Goal: Navigation & Orientation: Find specific page/section

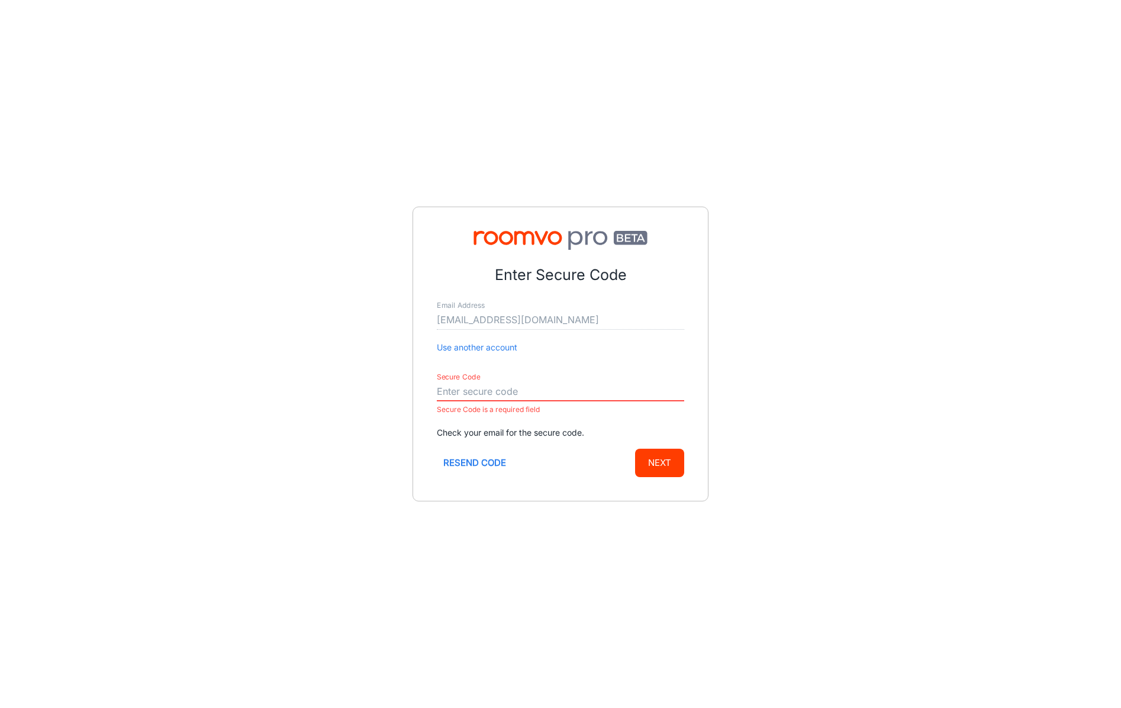
click at [473, 466] on button "Resend code" at bounding box center [475, 463] width 76 height 28
click at [486, 388] on input "Secure Code" at bounding box center [560, 391] width 247 height 19
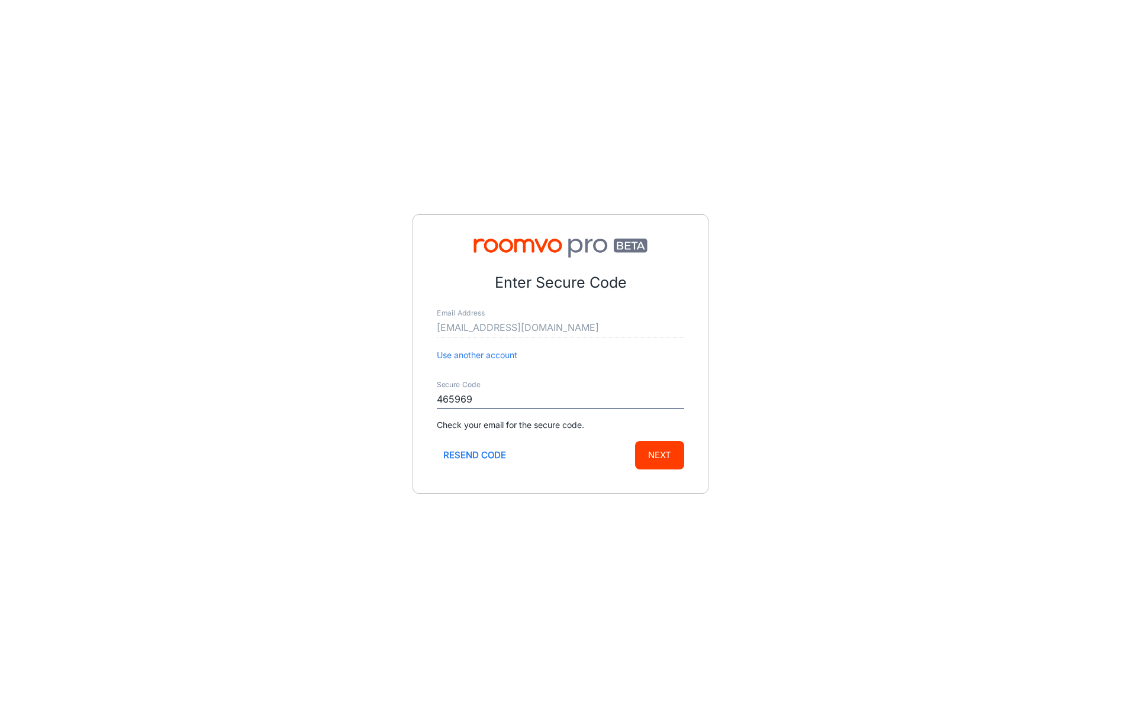
type input "465969"
click at [635, 441] on button "Next" at bounding box center [659, 455] width 49 height 28
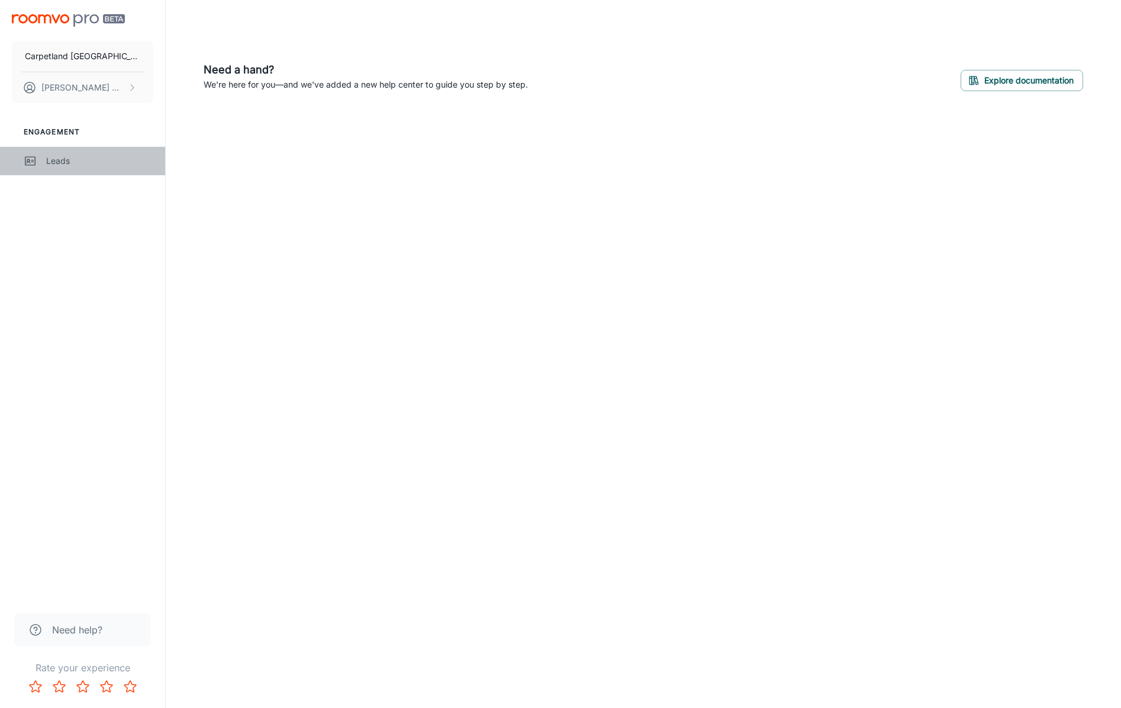
click at [49, 161] on div "Leads" at bounding box center [99, 160] width 107 height 13
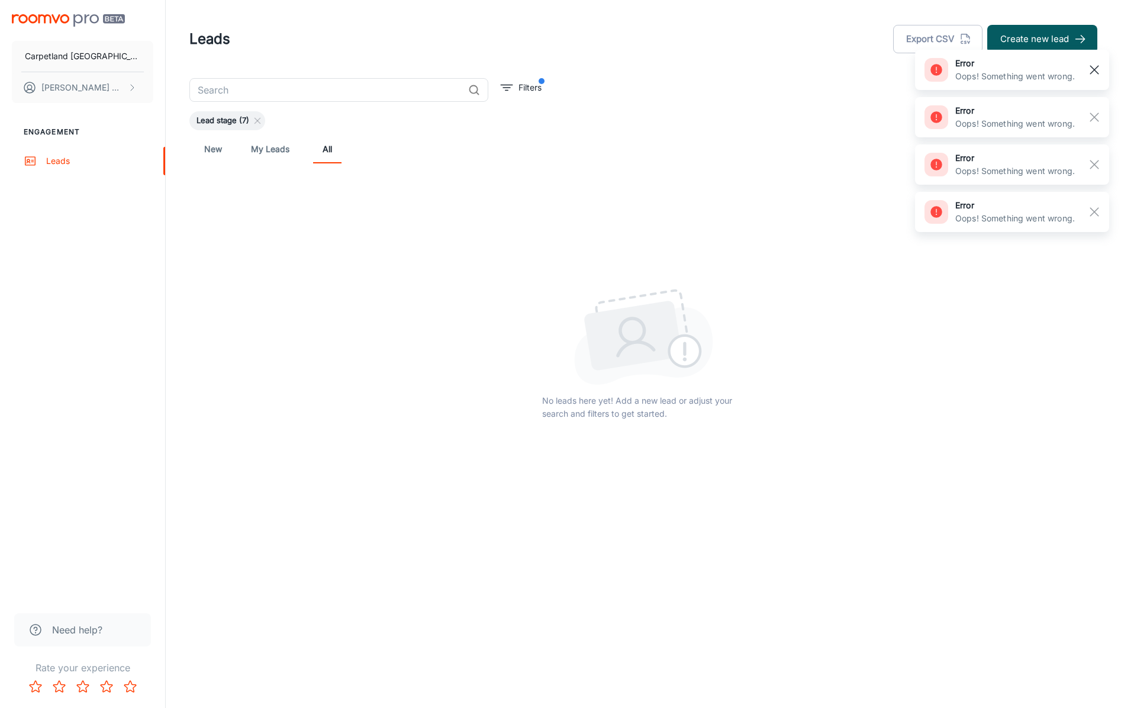
click at [1088, 73] on rect "button" at bounding box center [1094, 70] width 14 height 14
click at [1096, 76] on rect "button" at bounding box center [1094, 70] width 14 height 14
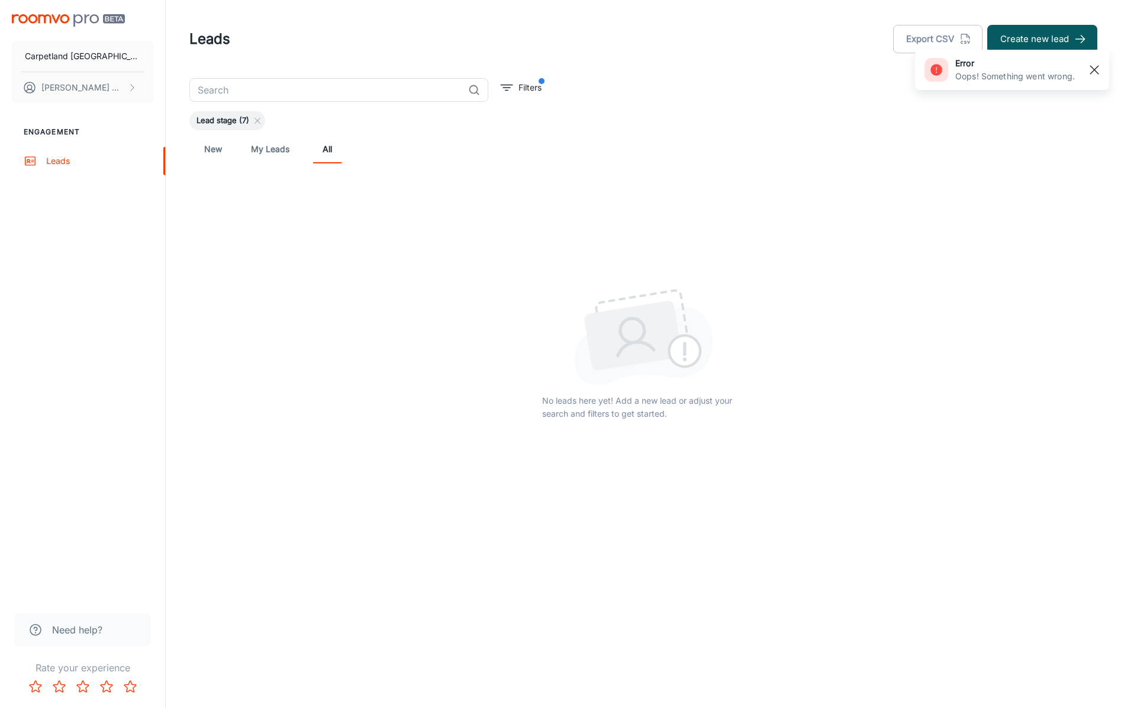
click at [1093, 78] on button "button" at bounding box center [1094, 70] width 20 height 20
click at [66, 85] on p "[PERSON_NAME]" at bounding box center [82, 87] width 83 height 13
click at [166, 86] on li "User Profile" at bounding box center [184, 87] width 63 height 20
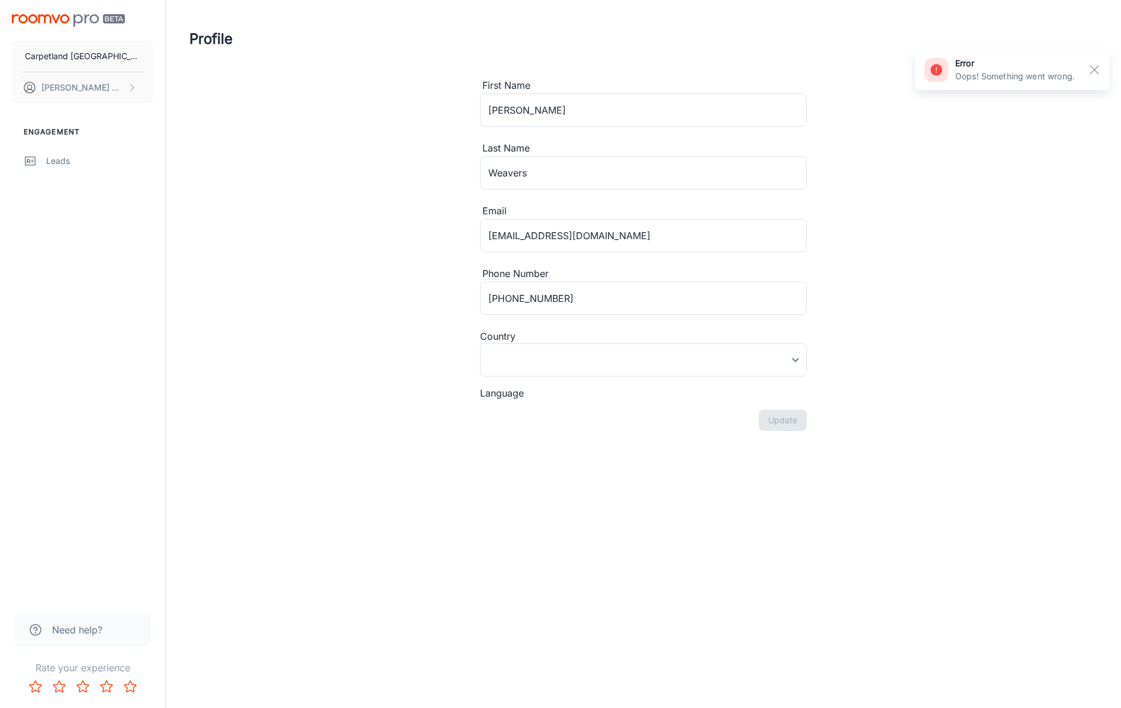
type input "[GEOGRAPHIC_DATA]"
click at [913, 234] on div "Profile First Name [PERSON_NAME] ​ Last Name Weavers ​ Email [EMAIL_ADDRESS][DO…" at bounding box center [643, 251] width 936 height 502
click at [1097, 72] on line "button" at bounding box center [1094, 70] width 8 height 8
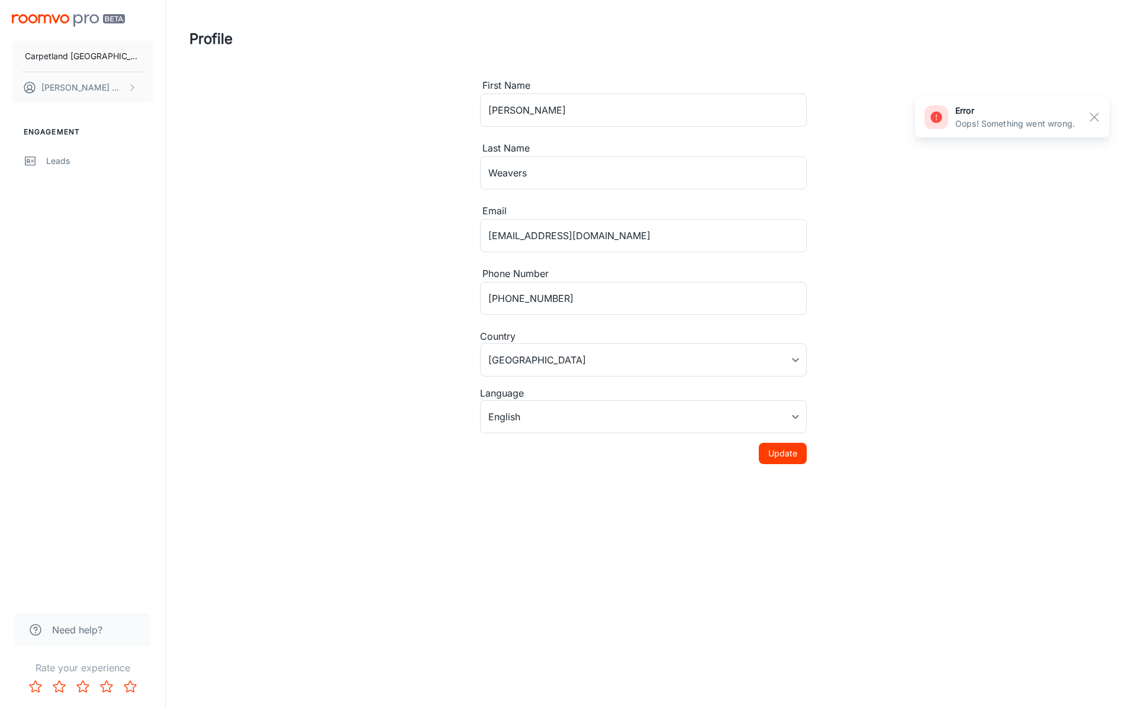
click at [1095, 111] on div "Profile First Name [PERSON_NAME] ​ Last Name Weavers ​ Email [EMAIL_ADDRESS][DO…" at bounding box center [643, 251] width 936 height 502
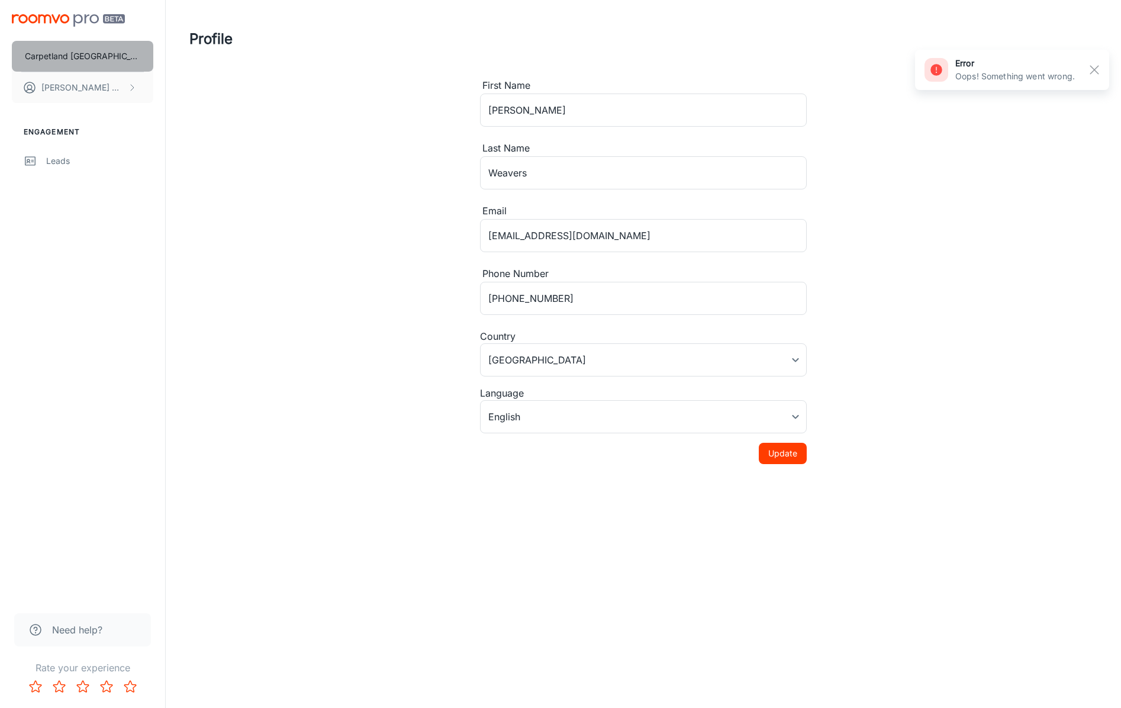
click at [58, 66] on button "Carpetland [GEOGRAPHIC_DATA]" at bounding box center [82, 56] width 141 height 31
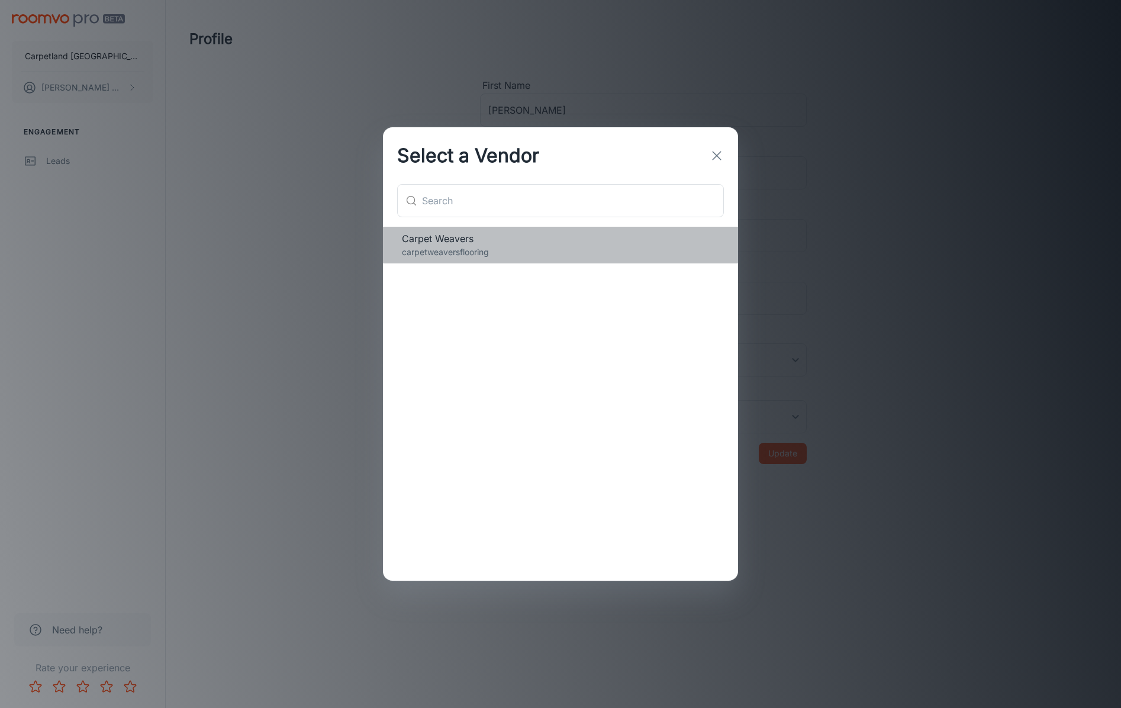
click at [473, 251] on p "carpetweaversflooring" at bounding box center [560, 252] width 317 height 13
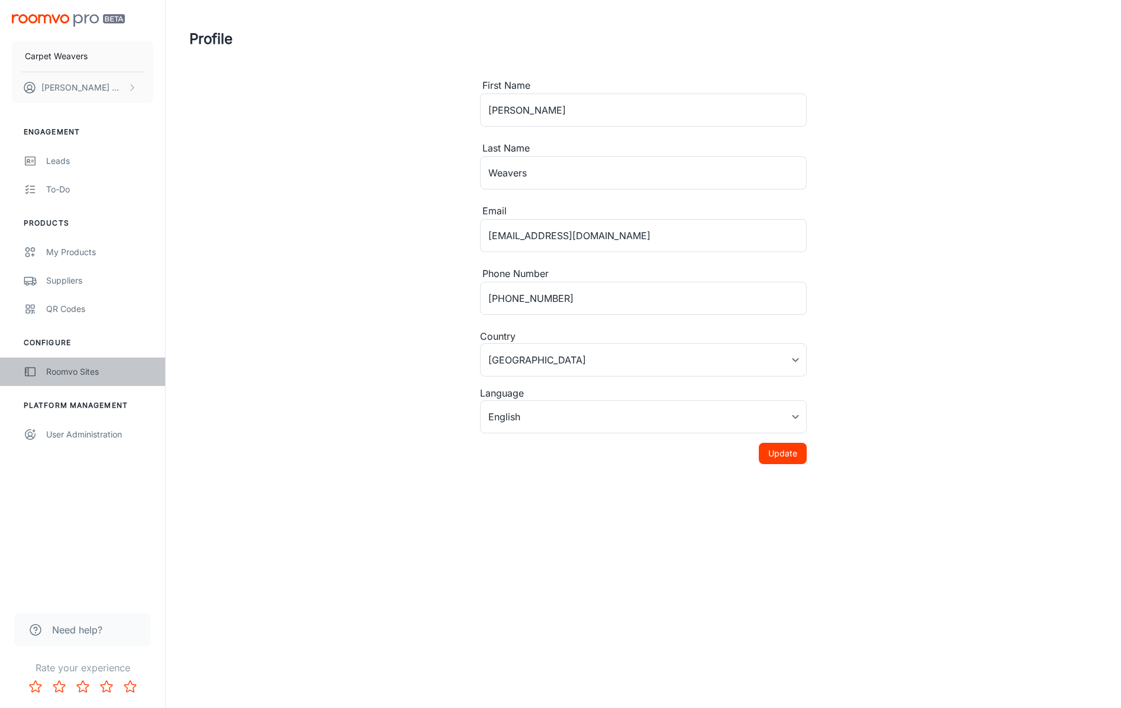
click at [69, 378] on div "Roomvo Sites" at bounding box center [99, 371] width 107 height 13
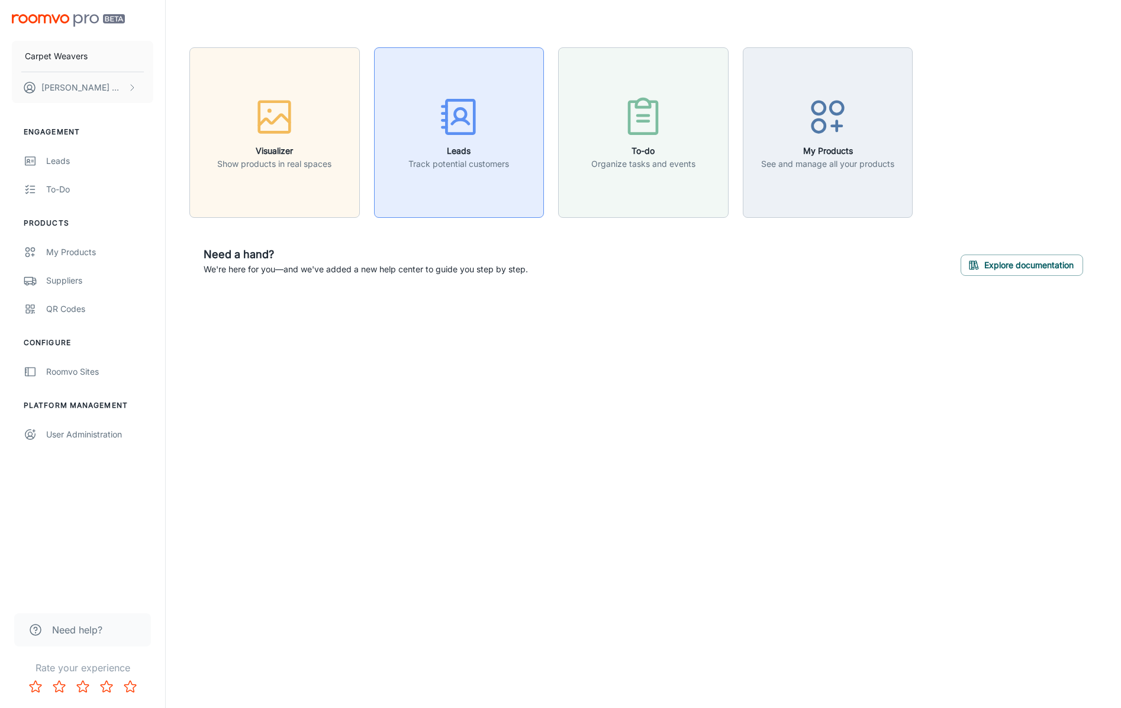
click at [430, 169] on p "Track potential customers" at bounding box center [458, 163] width 101 height 13
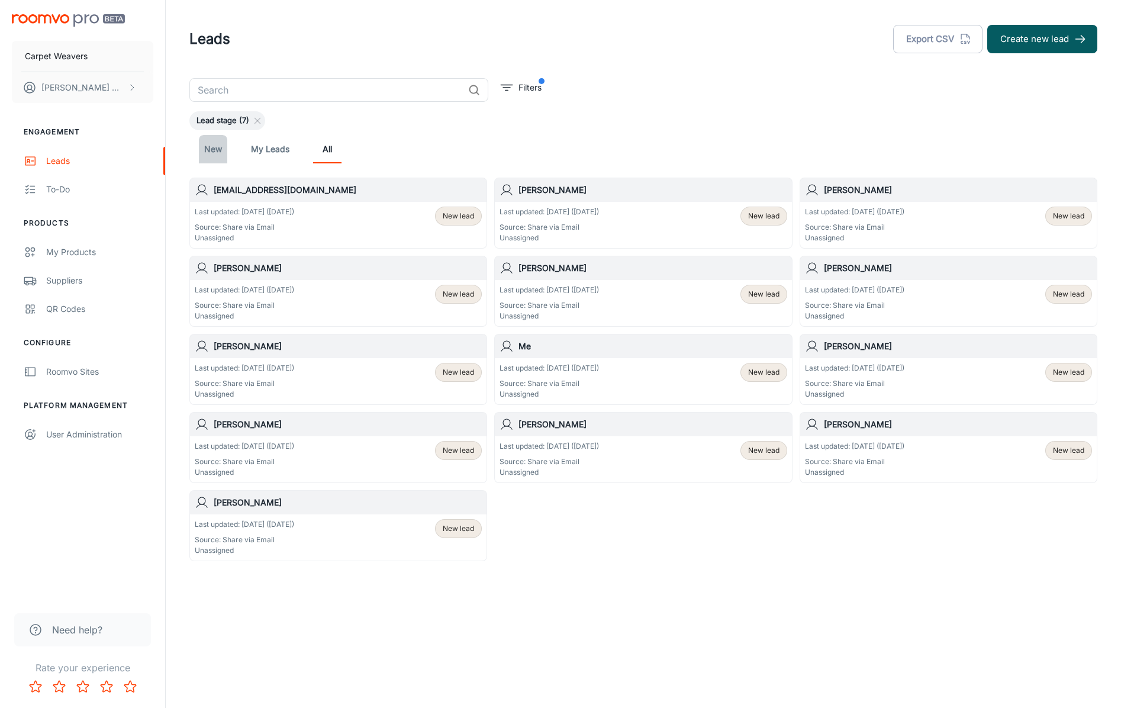
click at [218, 151] on link "New" at bounding box center [213, 149] width 28 height 28
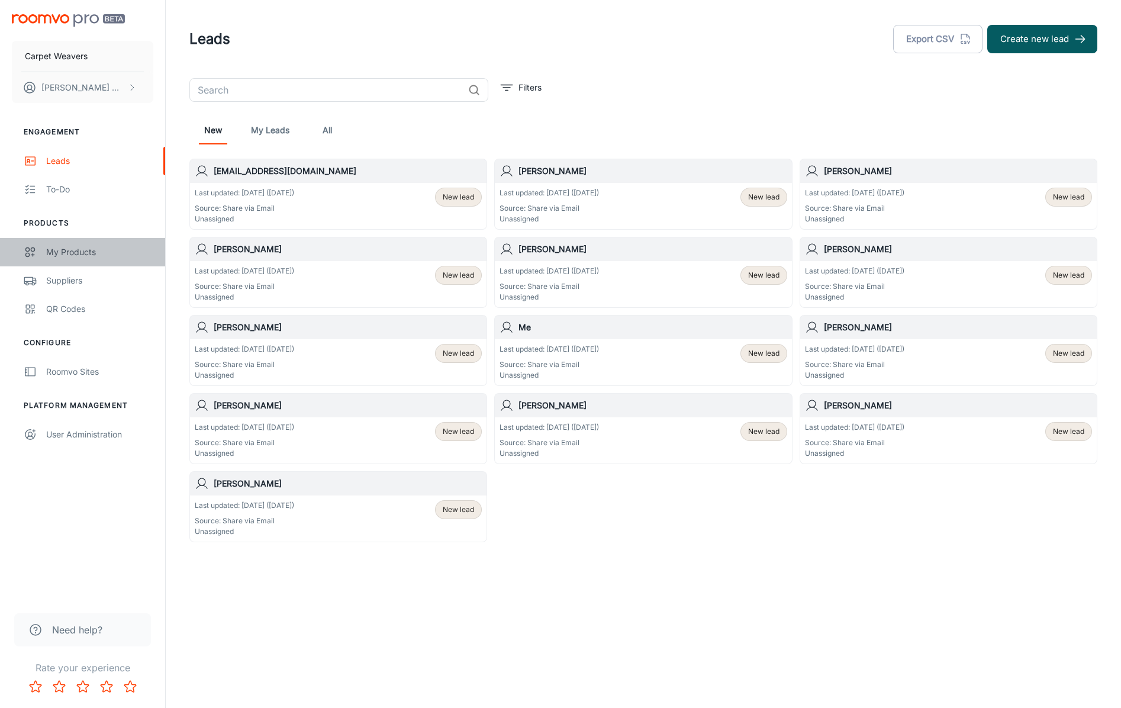
click at [60, 257] on div "My Products" at bounding box center [99, 252] width 107 height 13
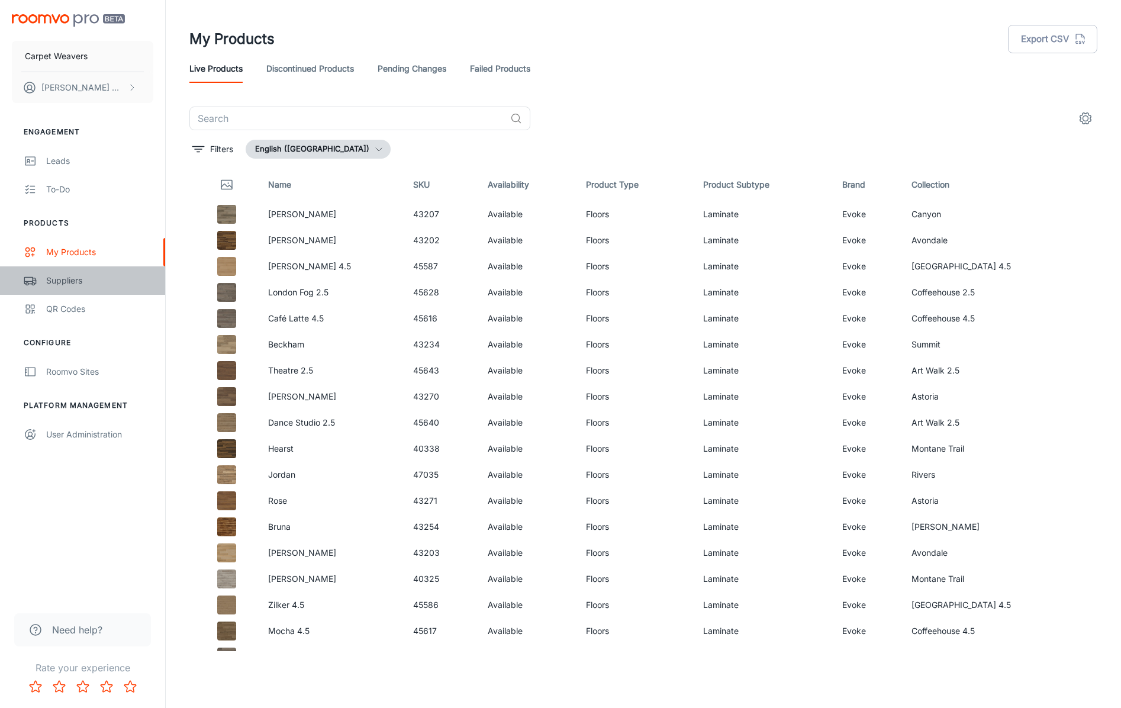
click at [60, 282] on div "Suppliers" at bounding box center [99, 280] width 107 height 13
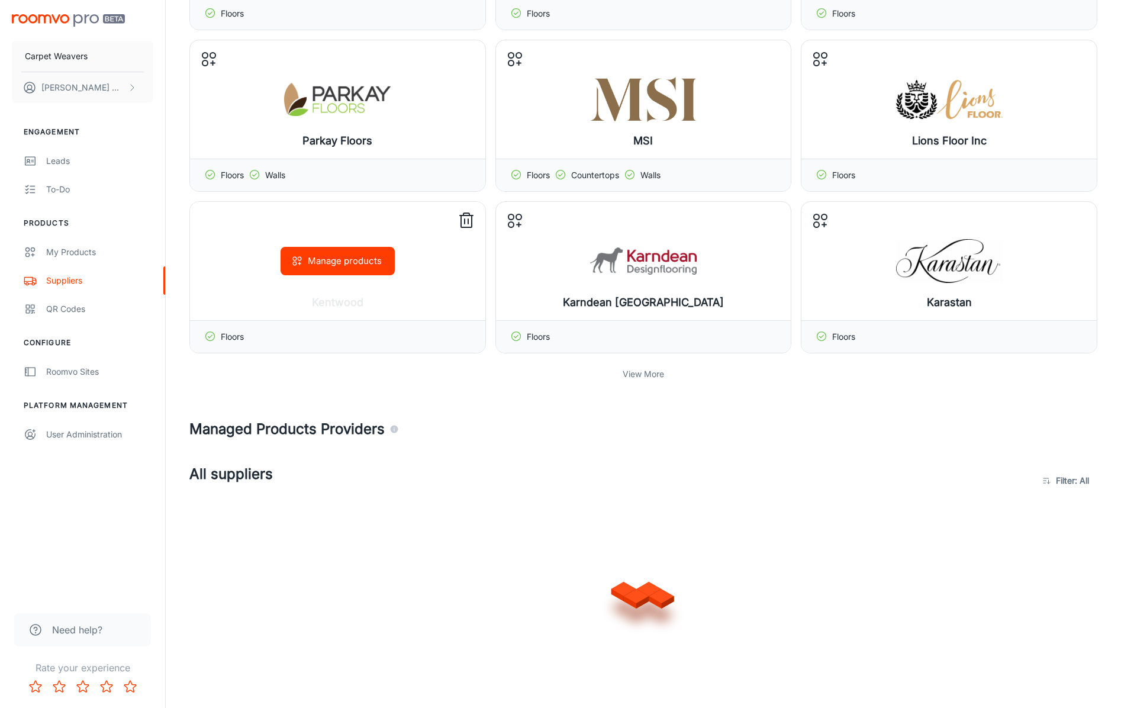
scroll to position [153, 0]
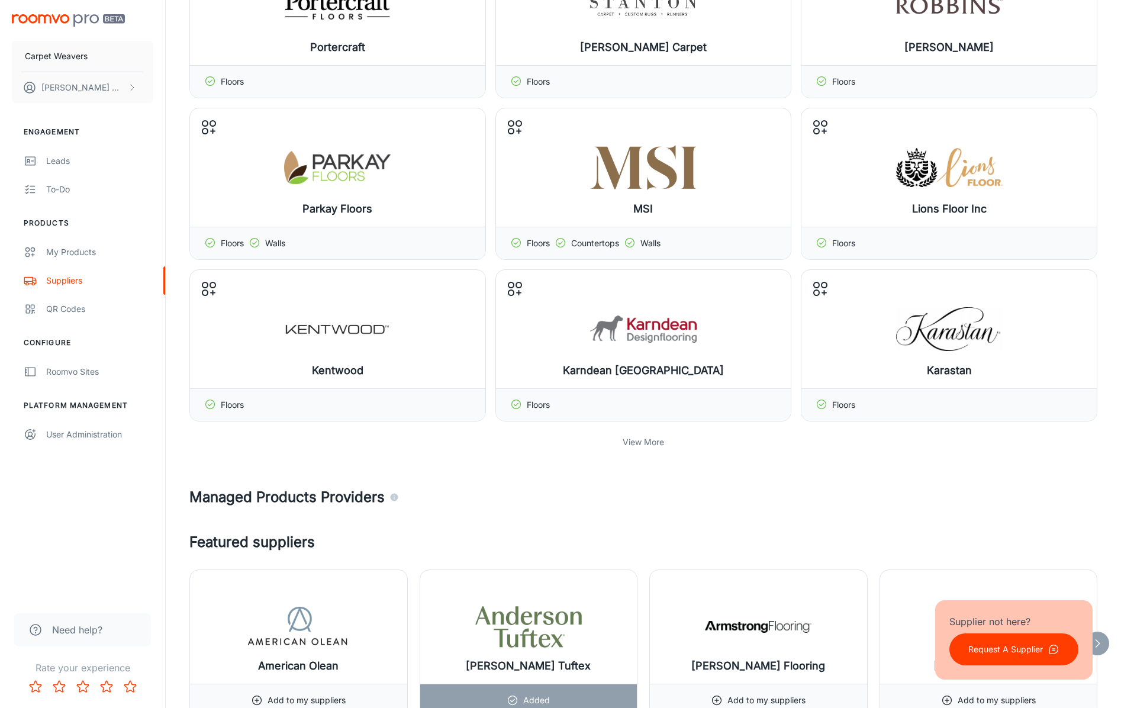
click at [630, 443] on p "View More" at bounding box center [643, 442] width 41 height 13
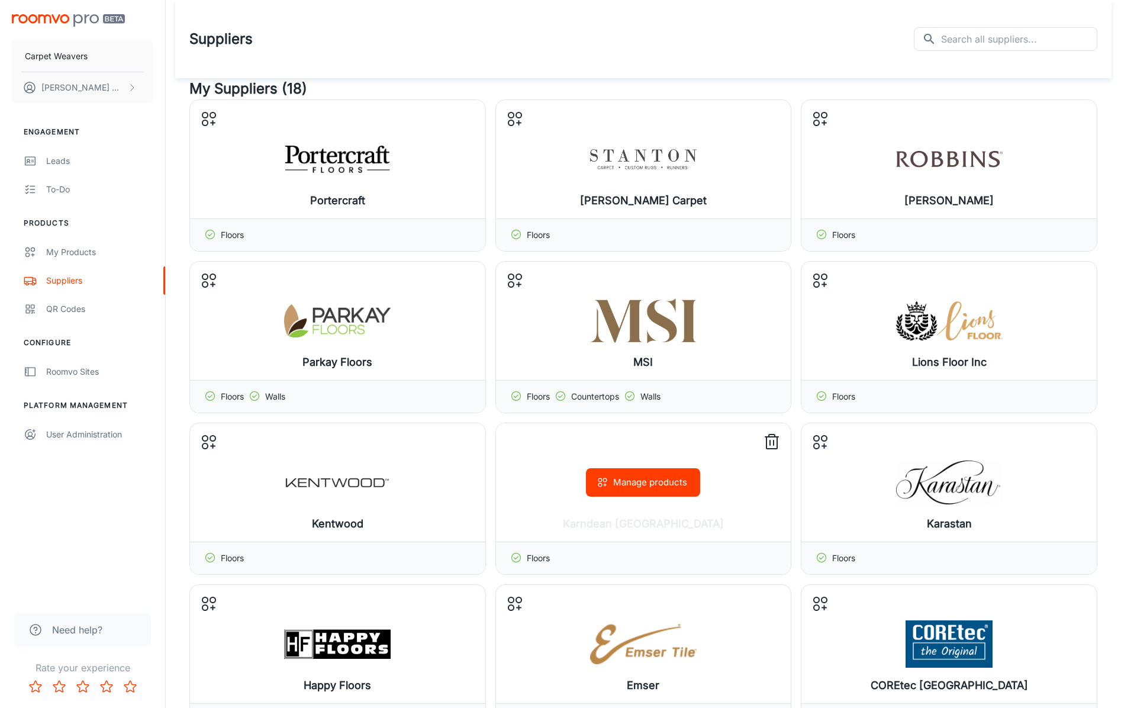
scroll to position [27, 0]
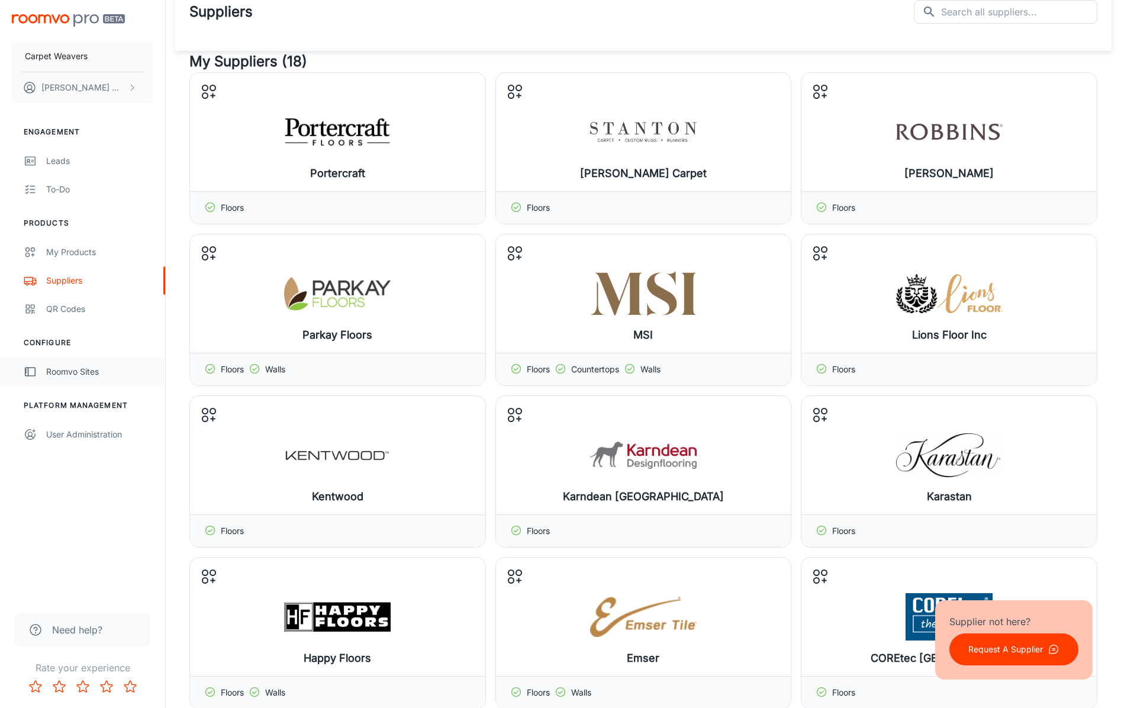
click at [85, 370] on div "Roomvo Sites" at bounding box center [99, 371] width 107 height 13
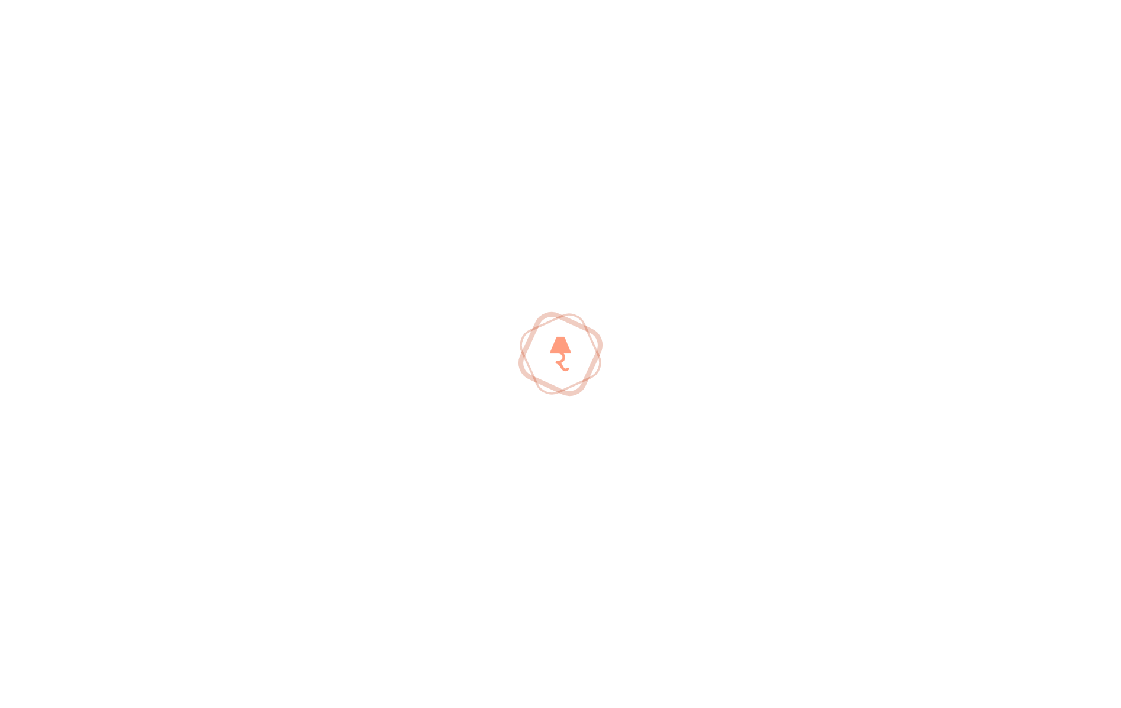
click at [85, 370] on div at bounding box center [560, 354] width 1121 height 708
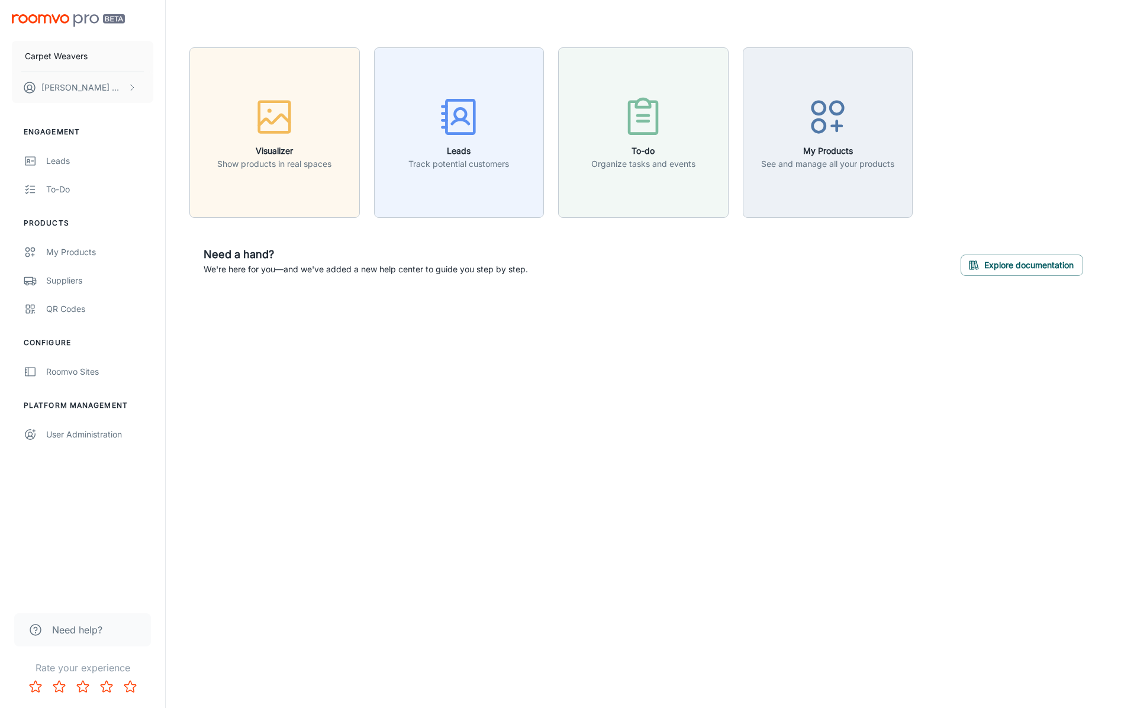
click at [97, 629] on span "Need help?" at bounding box center [77, 630] width 50 height 14
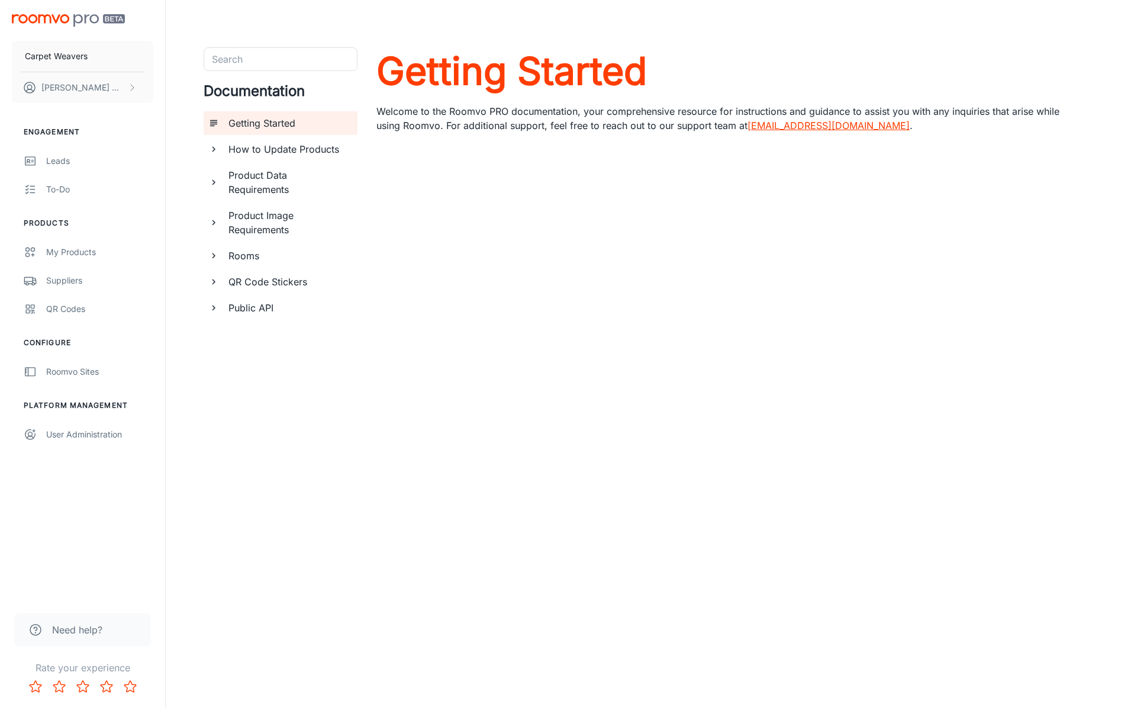
click at [61, 627] on span "Need help?" at bounding box center [77, 630] width 50 height 14
click at [60, 631] on span "Need help?" at bounding box center [77, 630] width 50 height 14
click at [71, 373] on div "Roomvo Sites" at bounding box center [99, 371] width 107 height 13
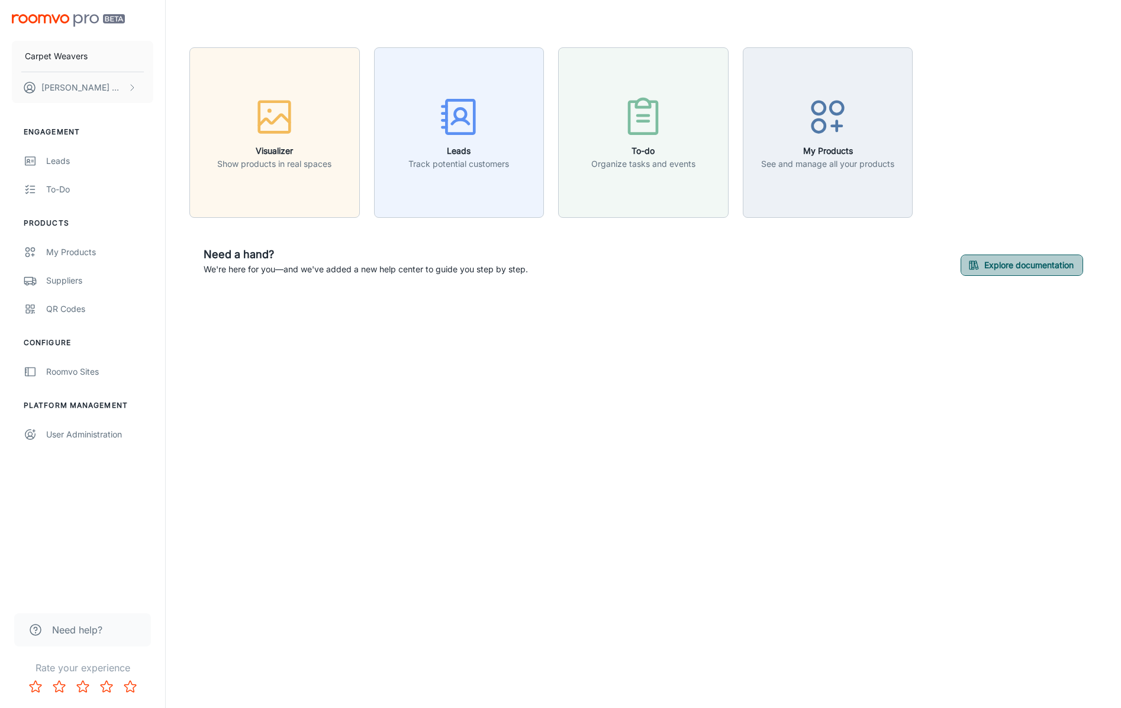
click at [1029, 265] on button "Explore documentation" at bounding box center [1022, 264] width 123 height 21
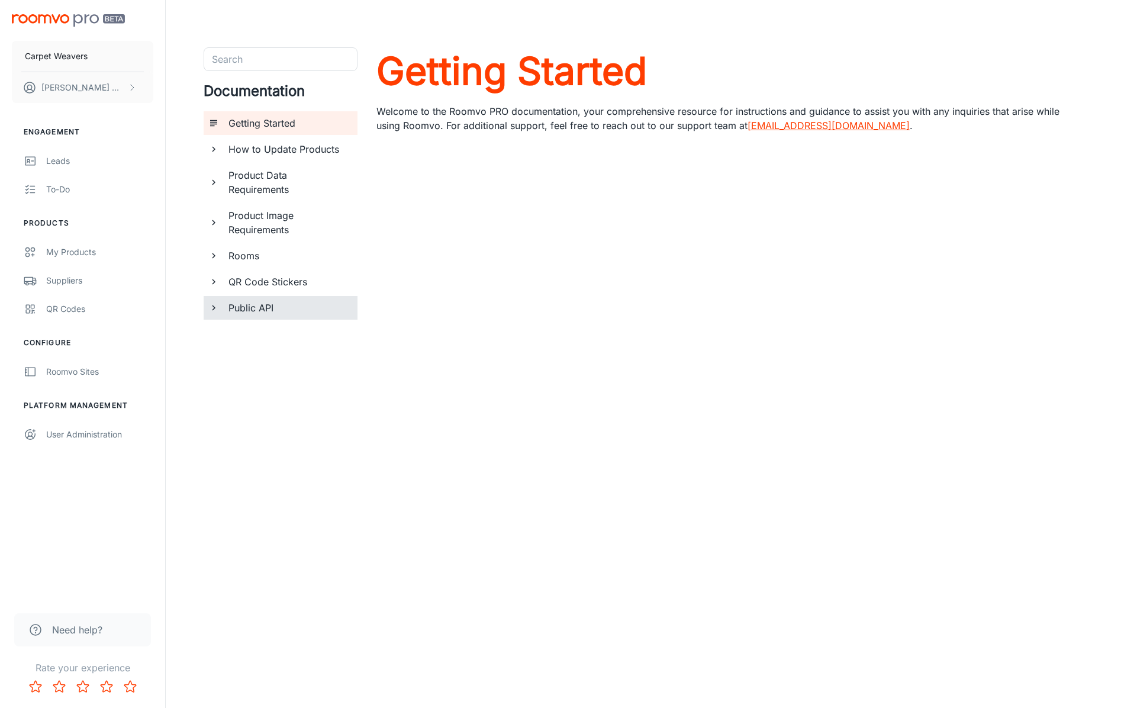
click at [253, 309] on h6 "Public API" at bounding box center [288, 308] width 120 height 14
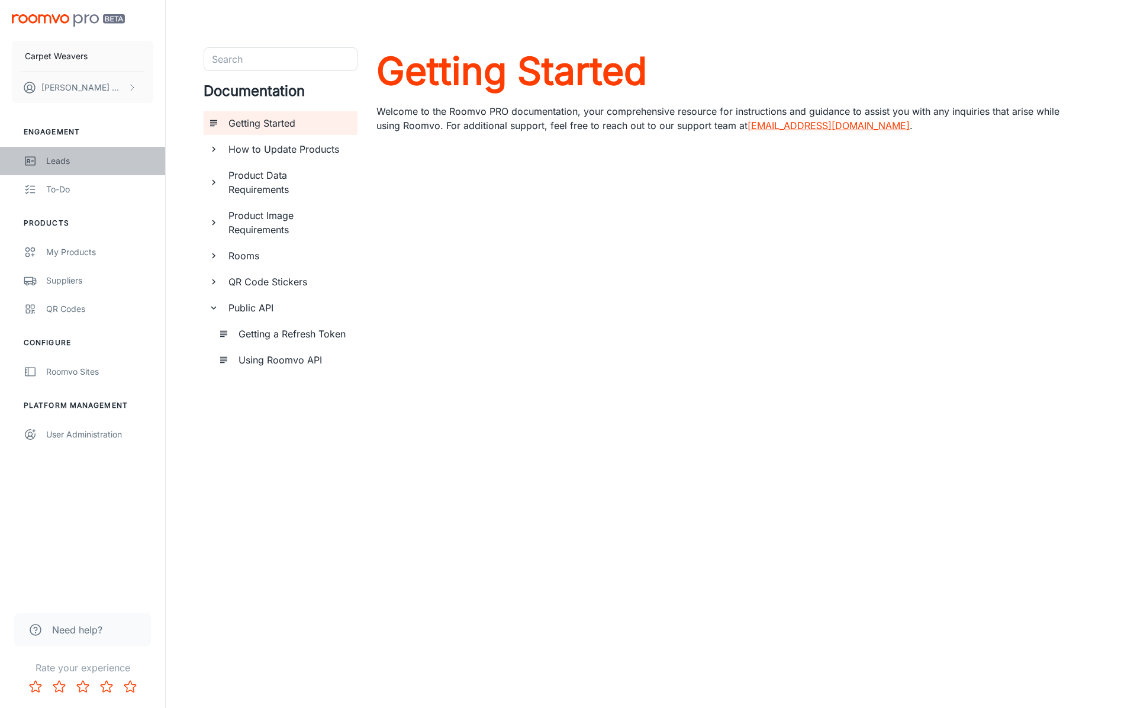
click at [52, 165] on div "Leads" at bounding box center [99, 160] width 107 height 13
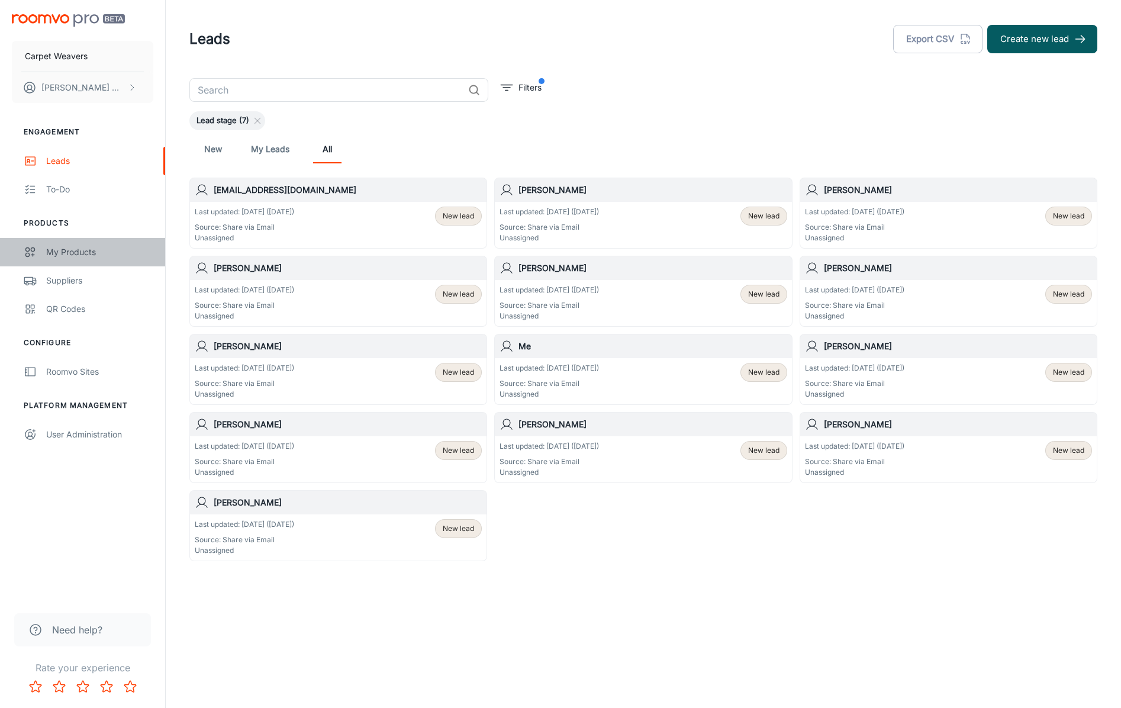
click at [70, 257] on div "My Products" at bounding box center [99, 252] width 107 height 13
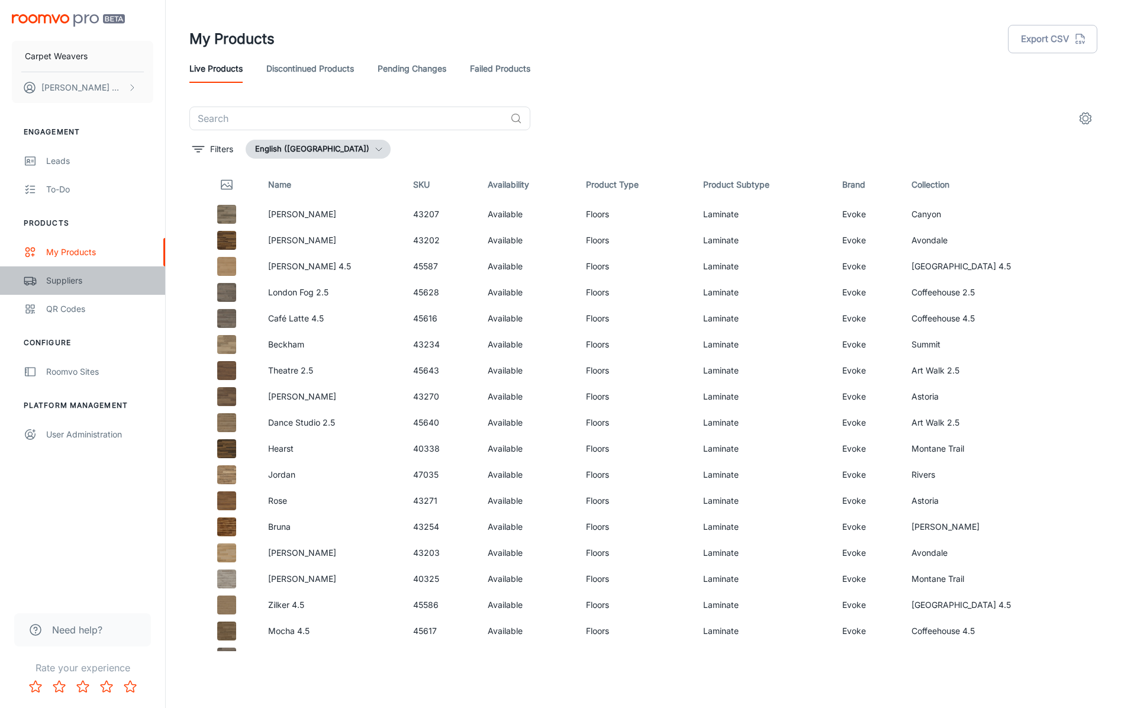
click at [76, 285] on div "Suppliers" at bounding box center [99, 280] width 107 height 13
